Goal: Check status: Check status

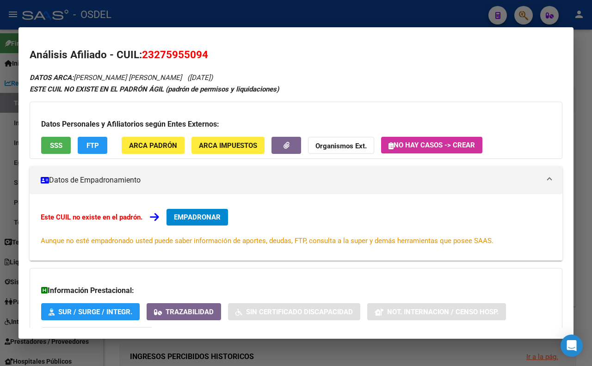
click at [404, 17] on div at bounding box center [296, 183] width 592 height 366
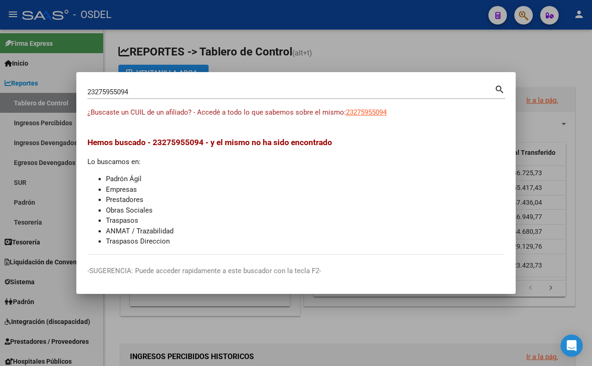
click at [383, 92] on input "23275955094" at bounding box center [290, 92] width 407 height 8
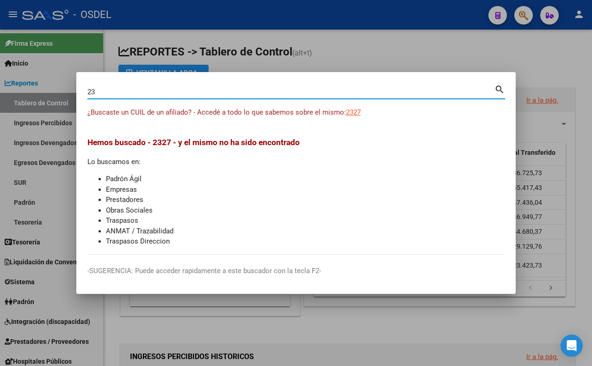
type input "2"
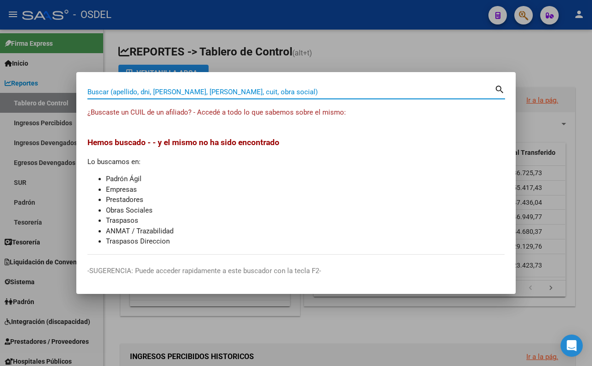
paste input "57921330"
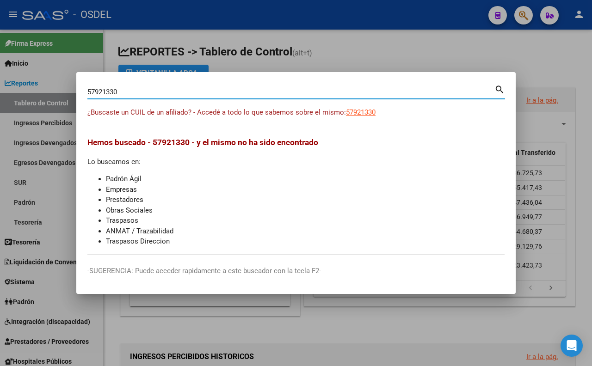
type input "57921330"
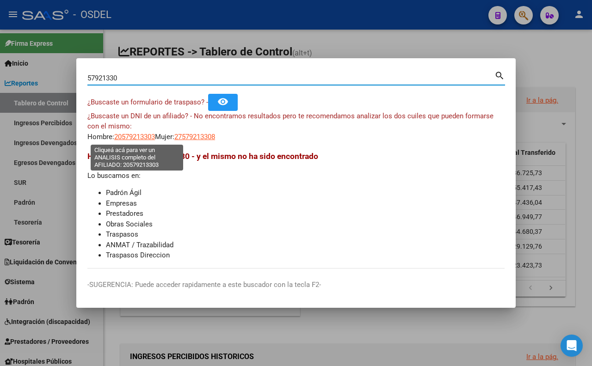
click at [145, 136] on span "20579213303" at bounding box center [134, 137] width 41 height 8
type textarea "20579213303"
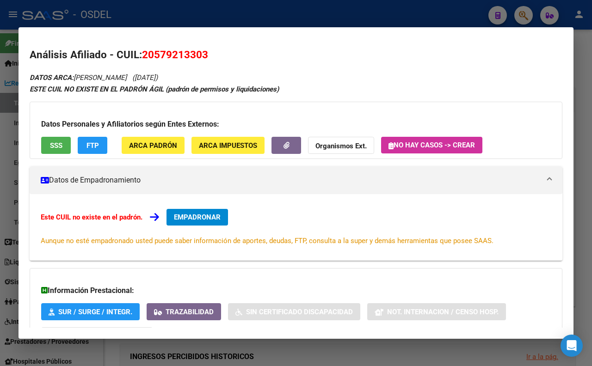
click at [65, 152] on button "SSS" at bounding box center [56, 145] width 30 height 17
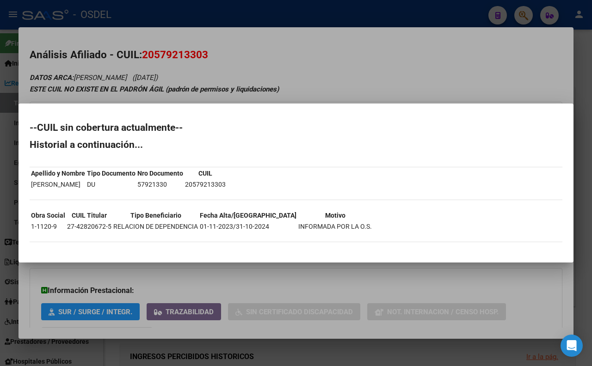
click at [378, 75] on div at bounding box center [296, 183] width 592 height 366
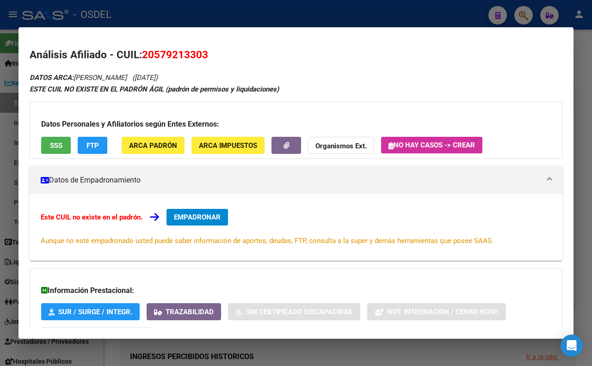
click at [89, 150] on button "FTP" at bounding box center [93, 145] width 30 height 17
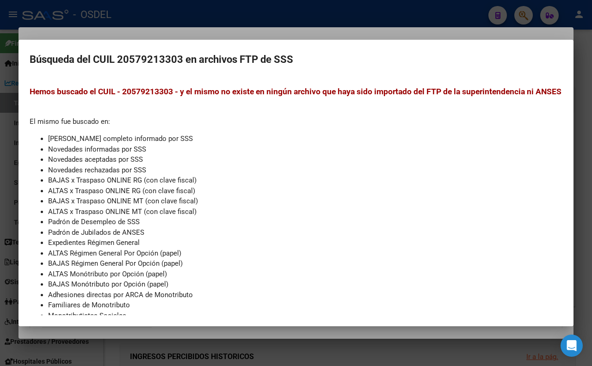
click at [214, 37] on div at bounding box center [296, 183] width 592 height 366
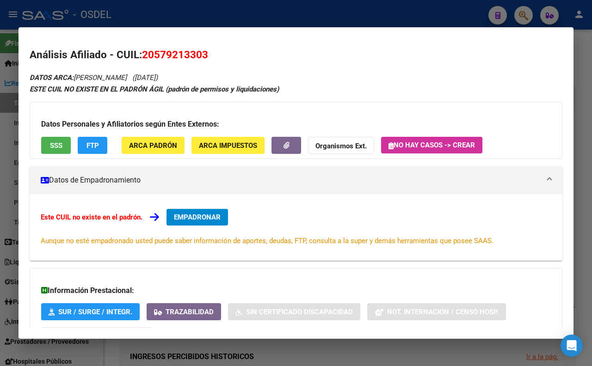
click at [343, 150] on strong "Organismos Ext." at bounding box center [340, 146] width 51 height 8
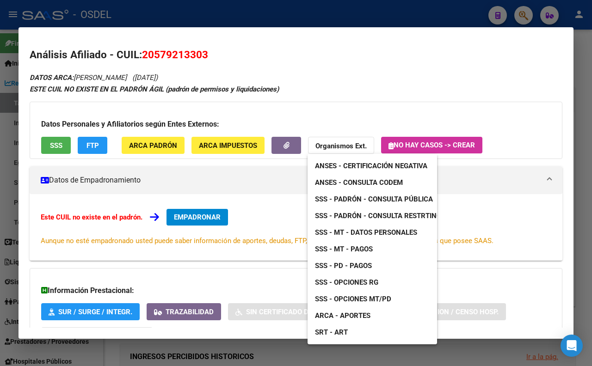
click at [349, 177] on link "ANSES - Consulta CODEM" at bounding box center [358, 182] width 103 height 17
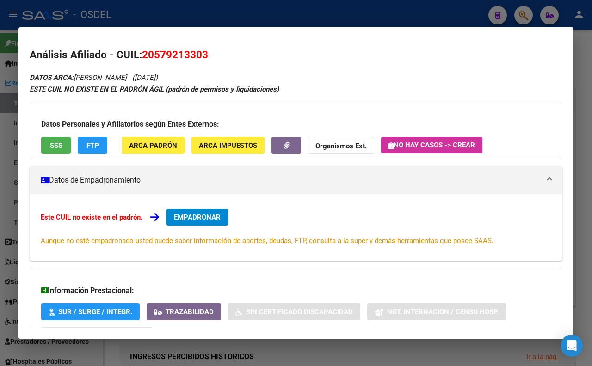
click at [305, 17] on div at bounding box center [296, 183] width 592 height 366
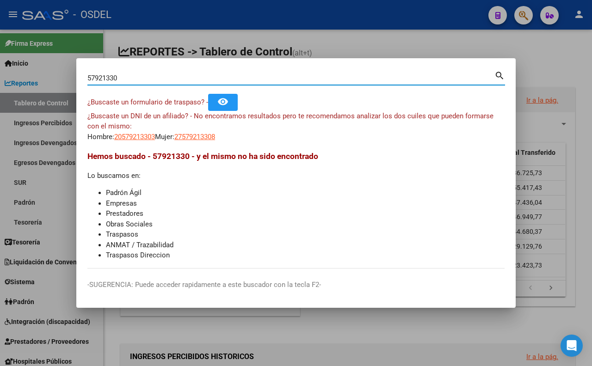
click at [247, 79] on input "57921330" at bounding box center [290, 78] width 407 height 8
type input "5"
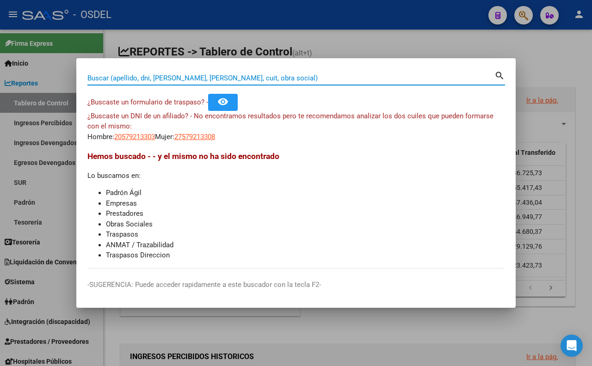
paste input "57921330"
type input "57921330"
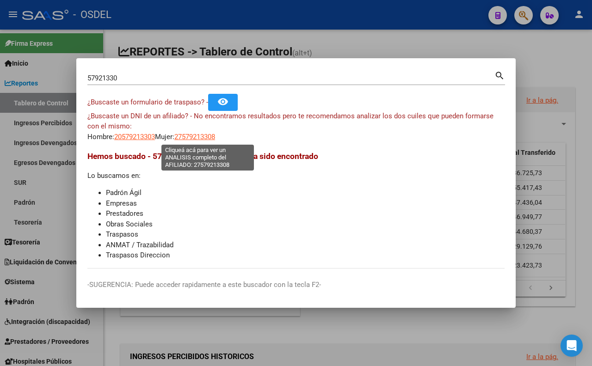
click at [195, 135] on span "27579213308" at bounding box center [194, 137] width 41 height 8
type textarea "27579213308"
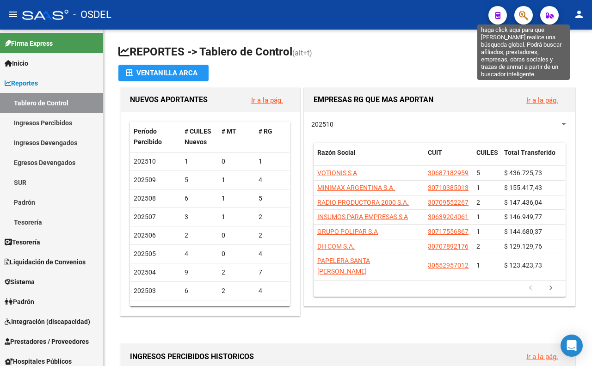
click at [519, 12] on icon "button" at bounding box center [523, 15] width 9 height 11
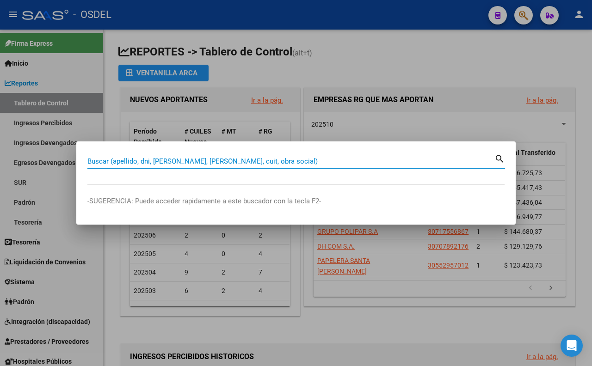
click at [302, 164] on input "Buscar (apellido, dni, [PERSON_NAME], [PERSON_NAME], cuit, obra social)" at bounding box center [290, 161] width 407 height 8
paste input "27579213308"
type input "27579213308"
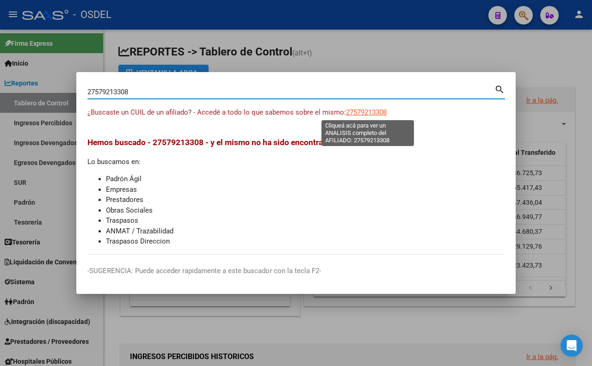
click at [373, 116] on span "27579213308" at bounding box center [366, 112] width 41 height 8
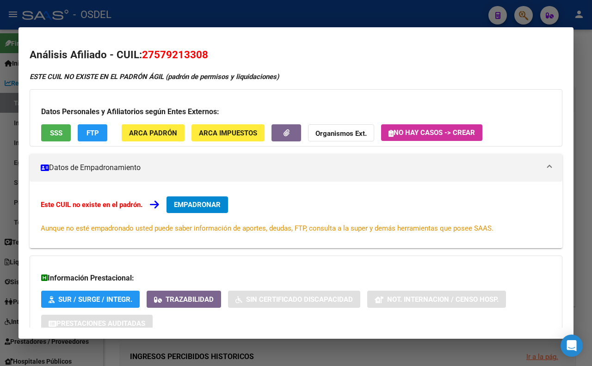
click at [48, 133] on button "SSS" at bounding box center [56, 132] width 30 height 17
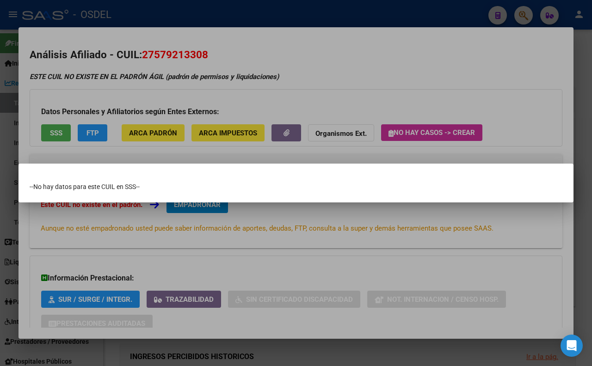
click at [321, 57] on div at bounding box center [296, 183] width 592 height 366
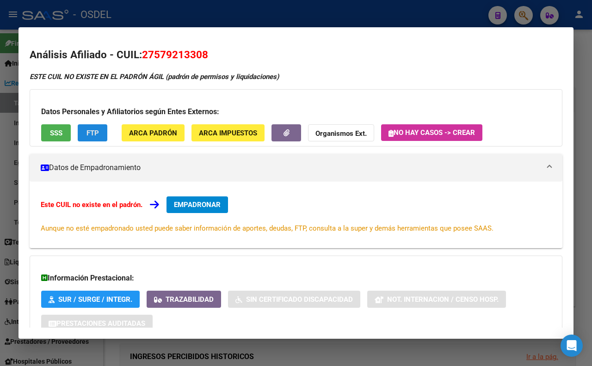
click at [96, 137] on span "FTP" at bounding box center [92, 133] width 12 height 8
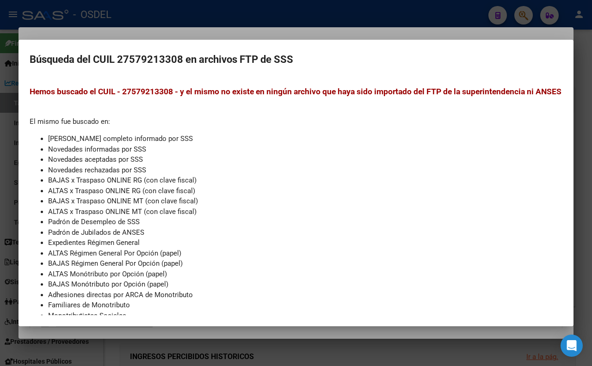
click at [356, 29] on div at bounding box center [296, 183] width 592 height 366
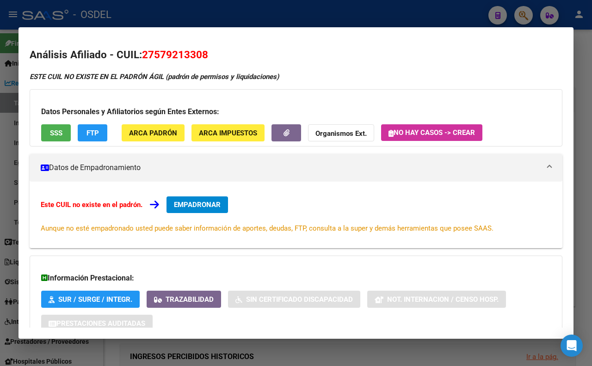
click at [216, 10] on div at bounding box center [296, 183] width 592 height 366
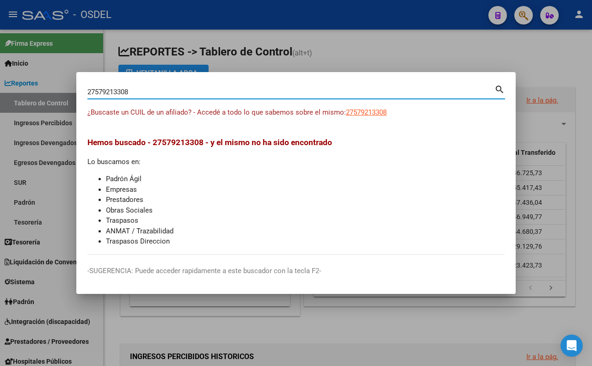
click at [245, 91] on input "27579213308" at bounding box center [290, 92] width 407 height 8
click at [381, 114] on span "27579213308" at bounding box center [366, 112] width 41 height 8
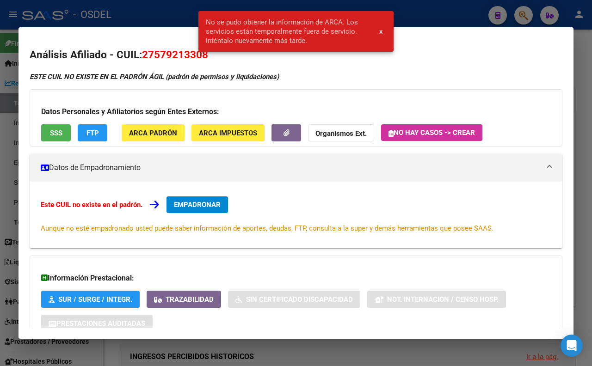
click at [259, 18] on span "No se pudo obtener la información de ARCA. Los servicios están temporalmente fu…" at bounding box center [287, 32] width 162 height 28
click at [188, 20] on div "No se pudo obtener la información de ARCA. Los servicios están temporalmente fu…" at bounding box center [295, 31] width 217 height 63
click at [90, 129] on span "FTP" at bounding box center [92, 133] width 12 height 8
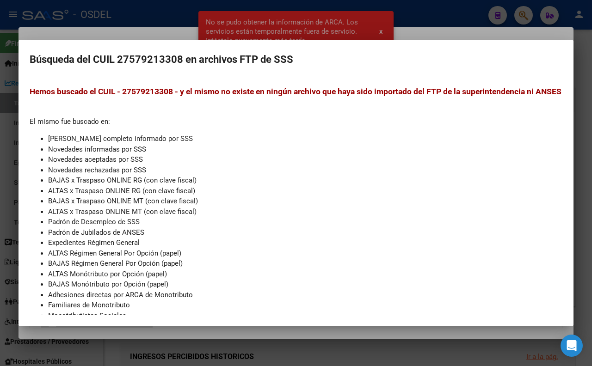
click at [169, 18] on div at bounding box center [296, 183] width 592 height 366
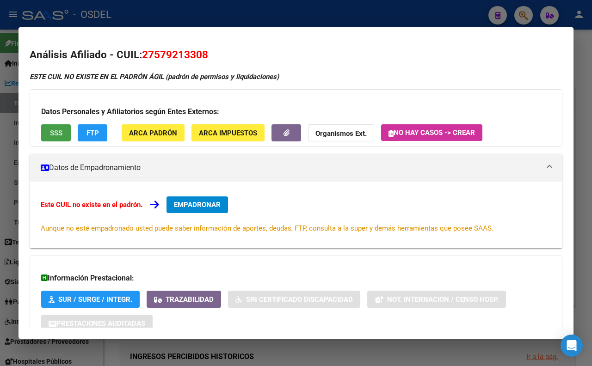
click at [65, 139] on button "SSS" at bounding box center [56, 132] width 30 height 17
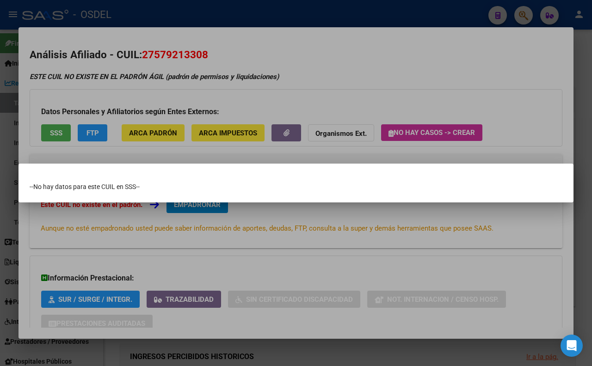
click at [241, 37] on div at bounding box center [296, 183] width 592 height 366
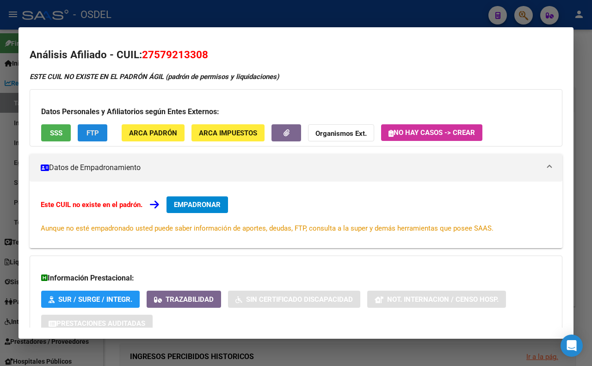
click at [96, 135] on span "FTP" at bounding box center [92, 133] width 12 height 8
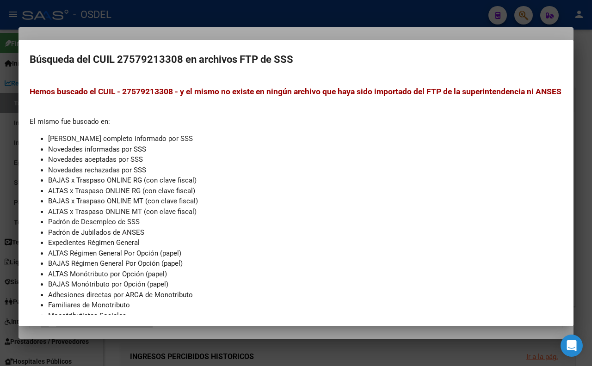
click at [280, 19] on div at bounding box center [296, 183] width 592 height 366
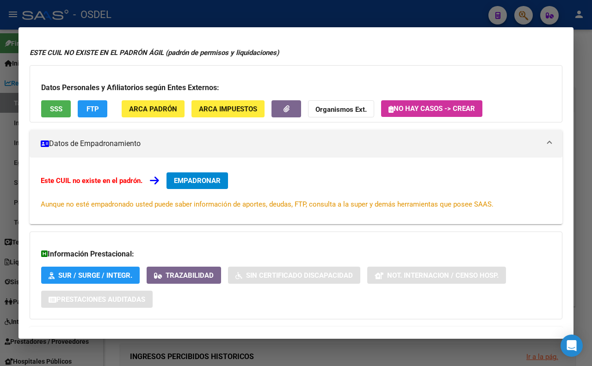
scroll to position [67, 0]
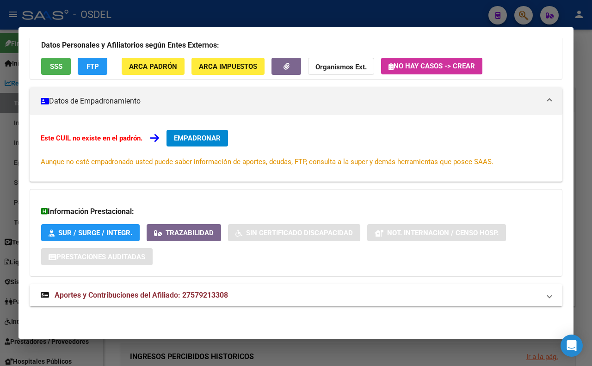
click at [218, 293] on span "Aportes y Contribuciones del Afiliado: 27579213308" at bounding box center [141, 295] width 173 height 9
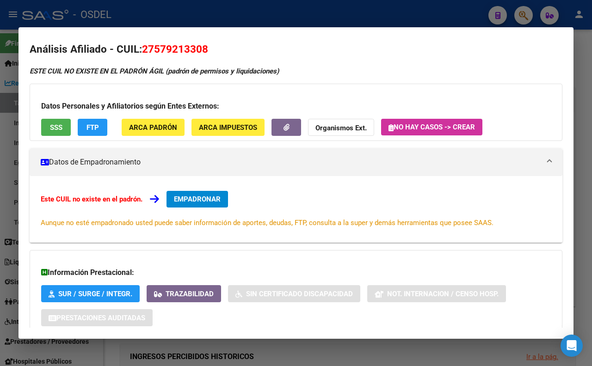
scroll to position [0, 0]
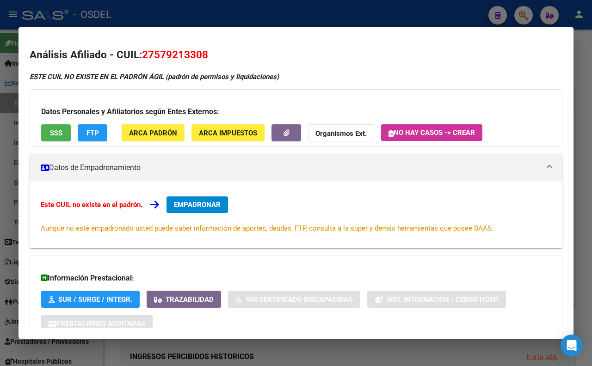
click at [279, 9] on div at bounding box center [296, 183] width 592 height 366
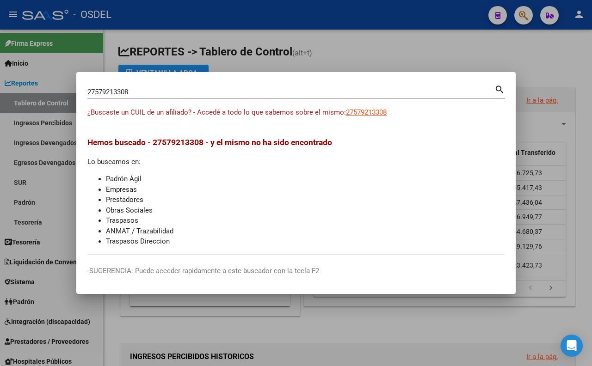
click at [247, 93] on input "27579213308" at bounding box center [290, 92] width 407 height 8
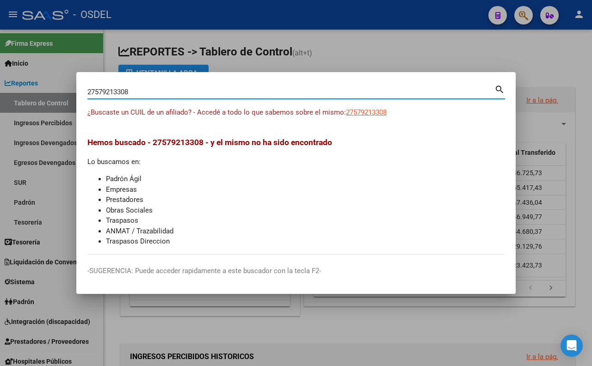
click at [346, 61] on div at bounding box center [296, 183] width 592 height 366
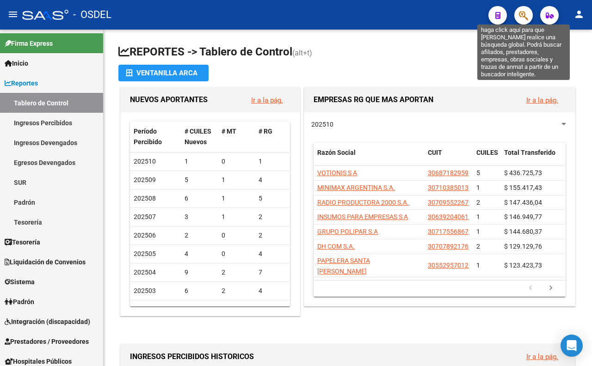
click at [525, 15] on icon "button" at bounding box center [523, 15] width 9 height 11
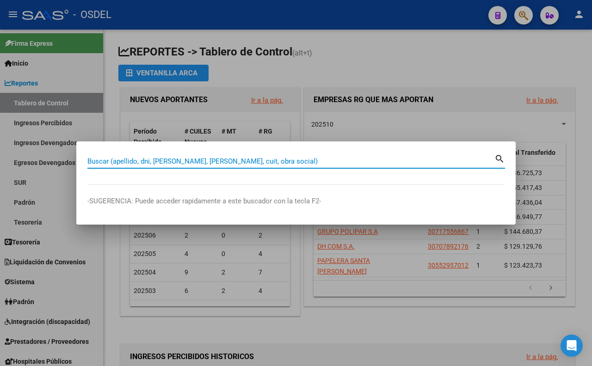
click at [398, 163] on input "Buscar (apellido, dni, [PERSON_NAME], [PERSON_NAME], cuit, obra social)" at bounding box center [290, 161] width 407 height 8
type input "42820672"
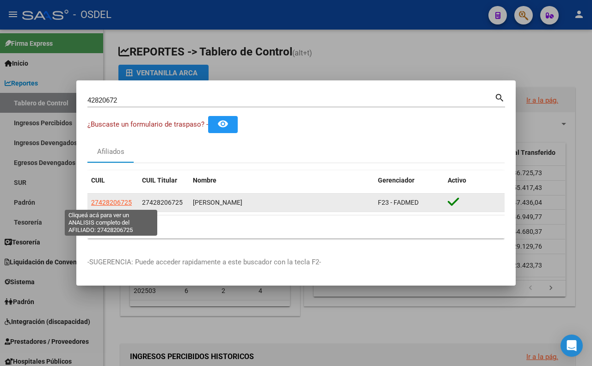
click at [125, 203] on span "27428206725" at bounding box center [111, 202] width 41 height 7
type textarea "27428206725"
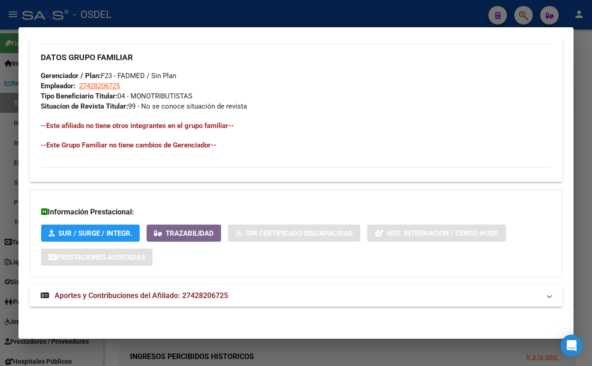
scroll to position [463, 0]
click at [230, 296] on mat-panel-title "Aportes y Contribuciones del Afiliado: 27428206725" at bounding box center [290, 295] width 499 height 11
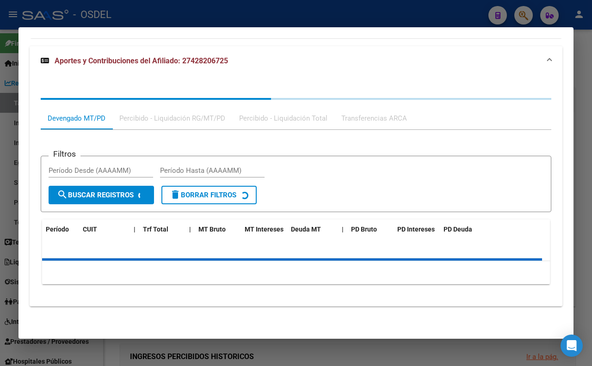
scroll to position [700, 0]
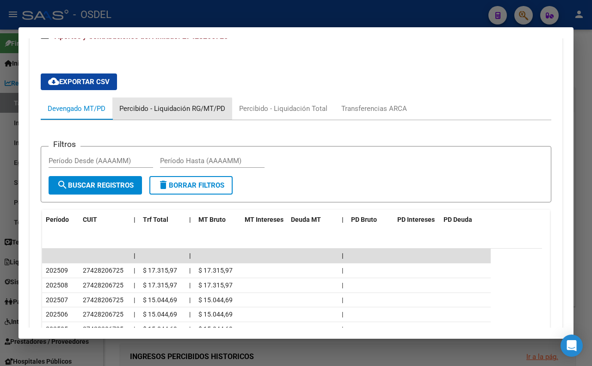
click at [171, 114] on div "Percibido - Liquidación RG/MT/PD" at bounding box center [172, 109] width 106 height 10
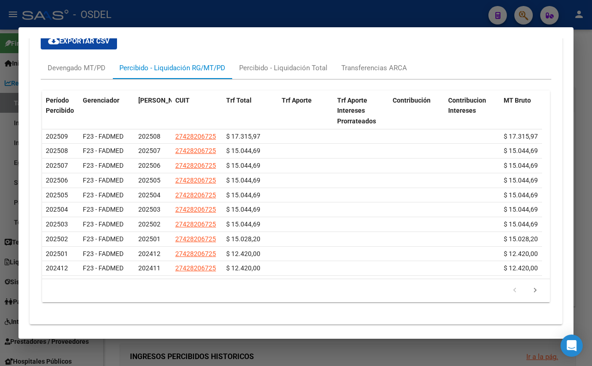
scroll to position [792, 0]
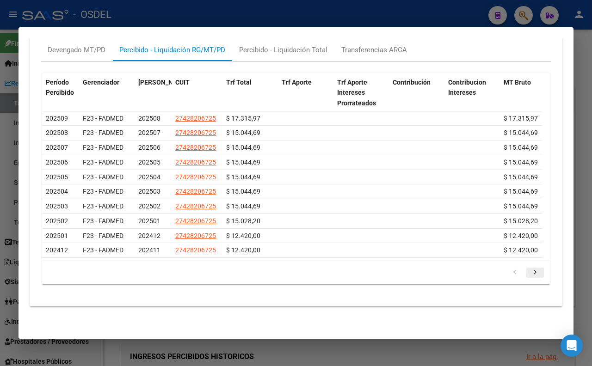
click at [529, 275] on icon "go to next page" at bounding box center [535, 273] width 12 height 11
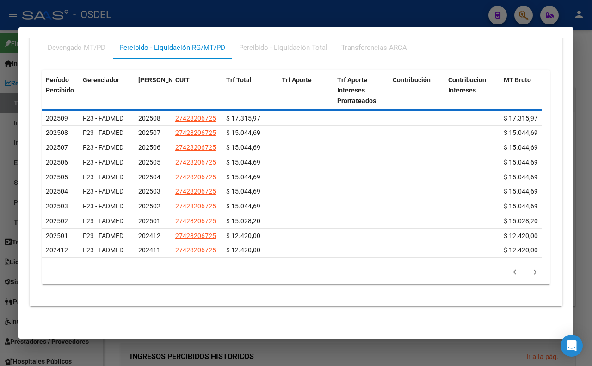
scroll to position [690, 0]
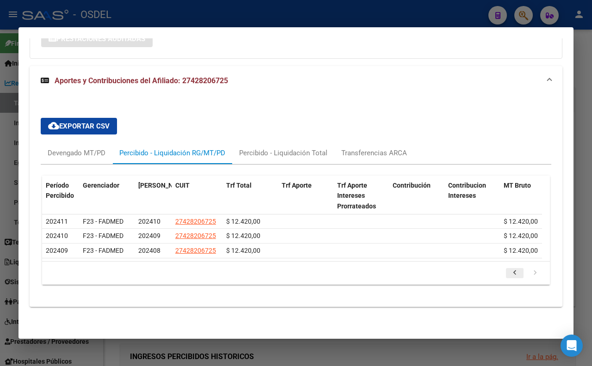
click at [509, 275] on icon "go to previous page" at bounding box center [514, 274] width 12 height 11
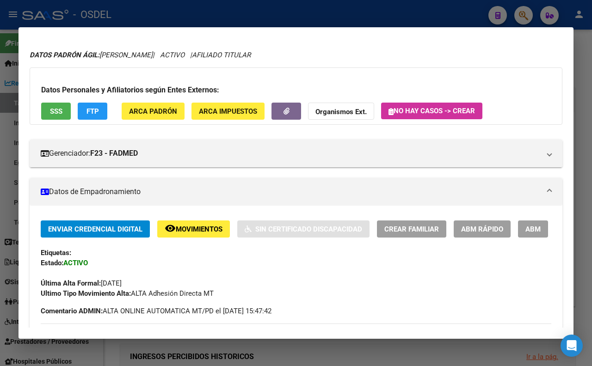
scroll to position [0, 0]
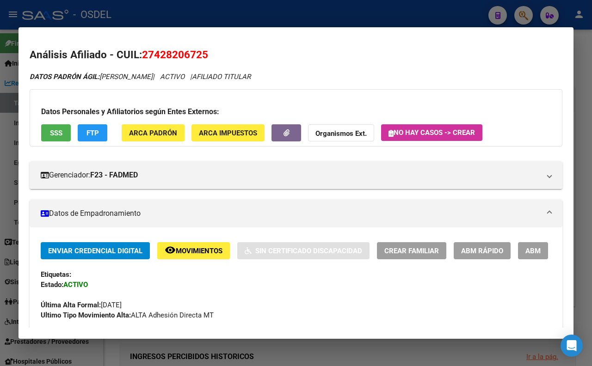
click at [338, 13] on div at bounding box center [296, 183] width 592 height 366
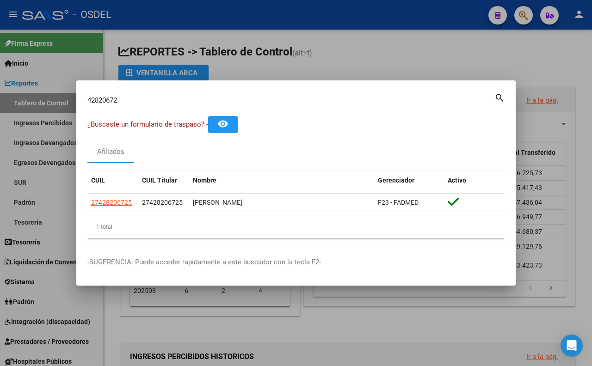
click at [368, 56] on div at bounding box center [296, 183] width 592 height 366
